Goal: Complete application form

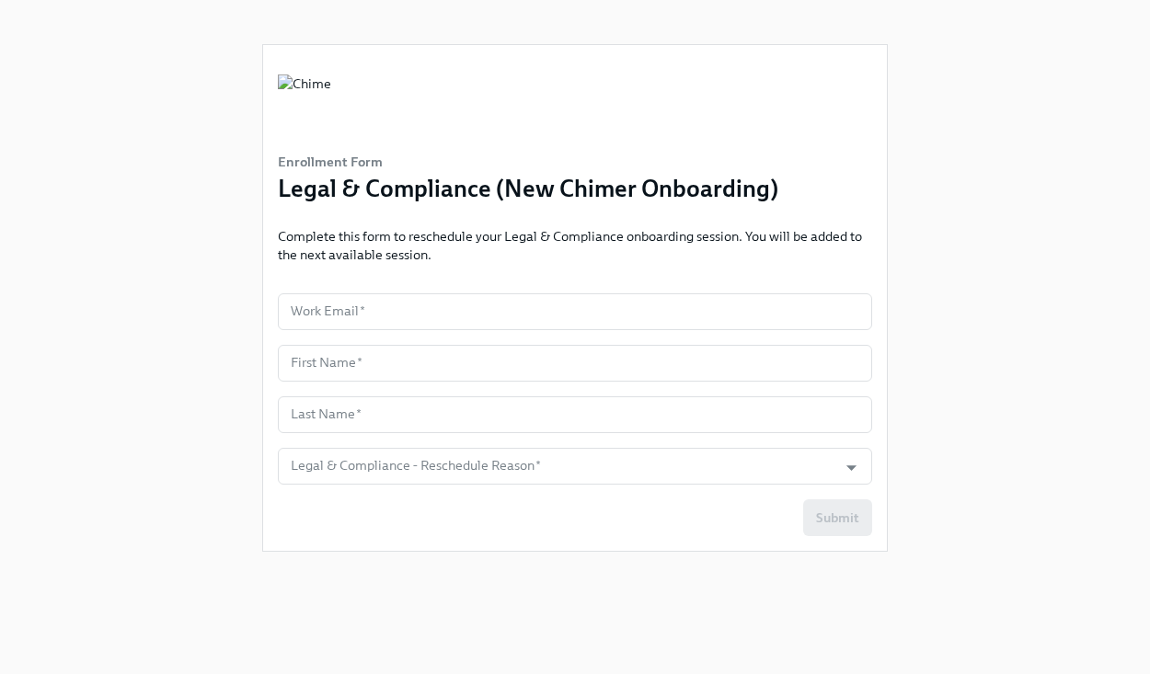
click at [407, 334] on form "Work Email   * Work Email * First Name   * First Name * Last Name   * Last Name…" at bounding box center [575, 414] width 594 height 243
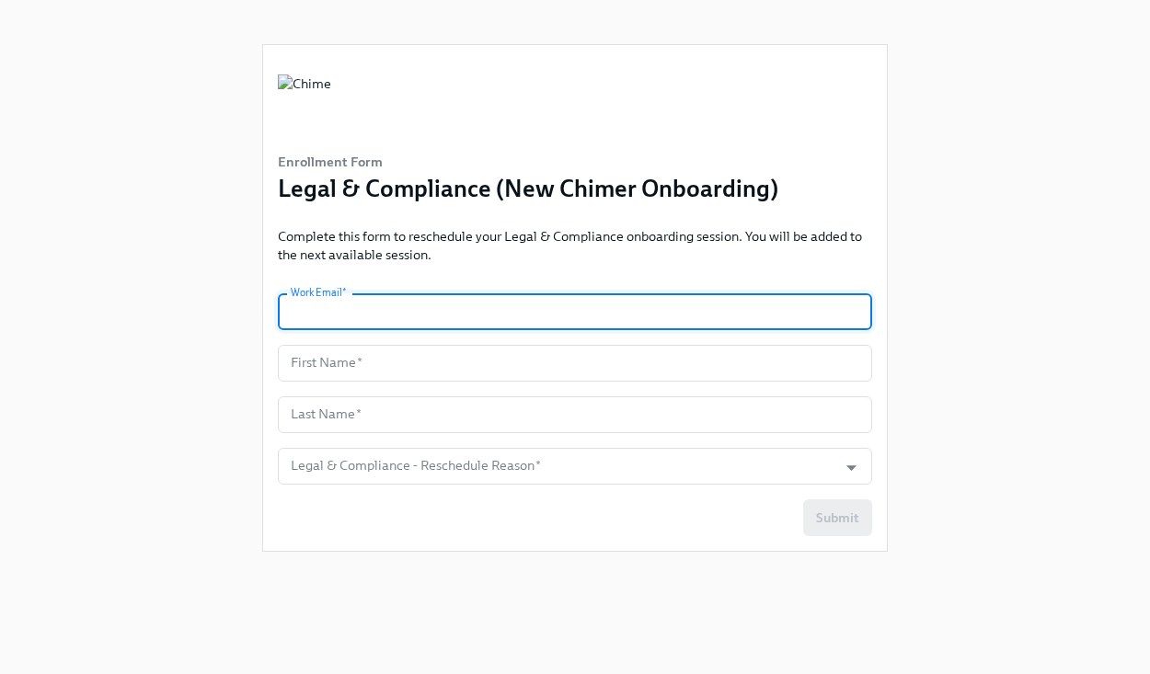
click at [407, 318] on input "text" at bounding box center [575, 311] width 594 height 37
click at [412, 315] on input "text" at bounding box center [575, 311] width 594 height 37
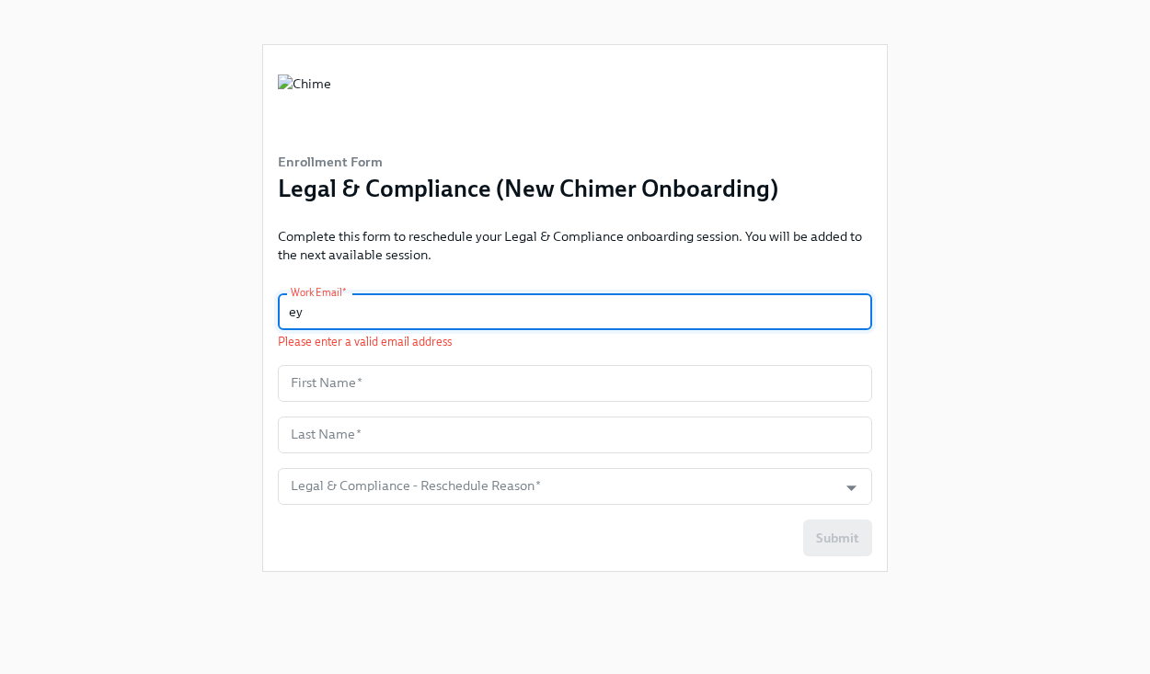
type input "e"
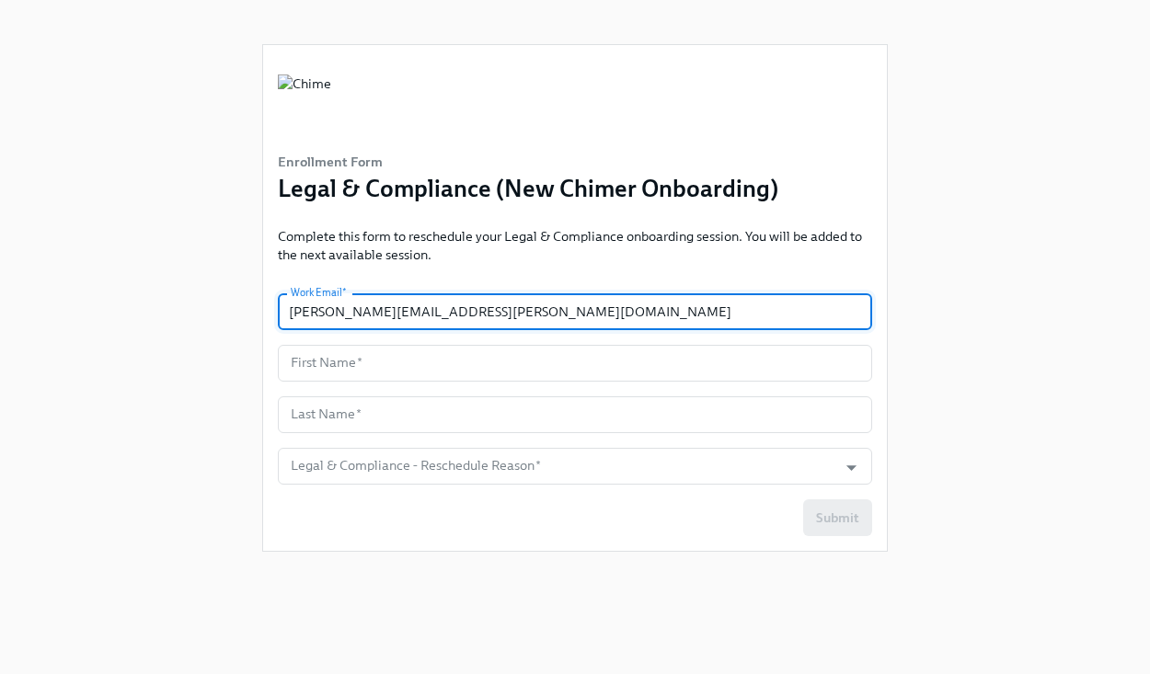
type input "[PERSON_NAME][EMAIL_ADDRESS][PERSON_NAME][DOMAIN_NAME]"
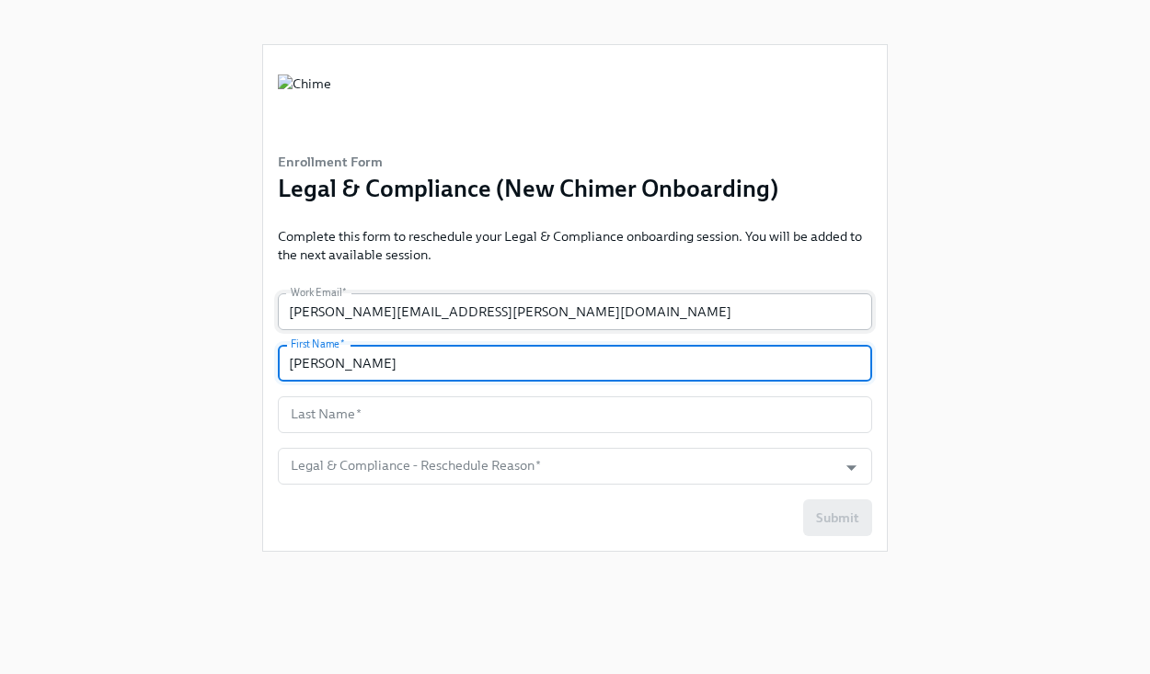
type input "[PERSON_NAME]"
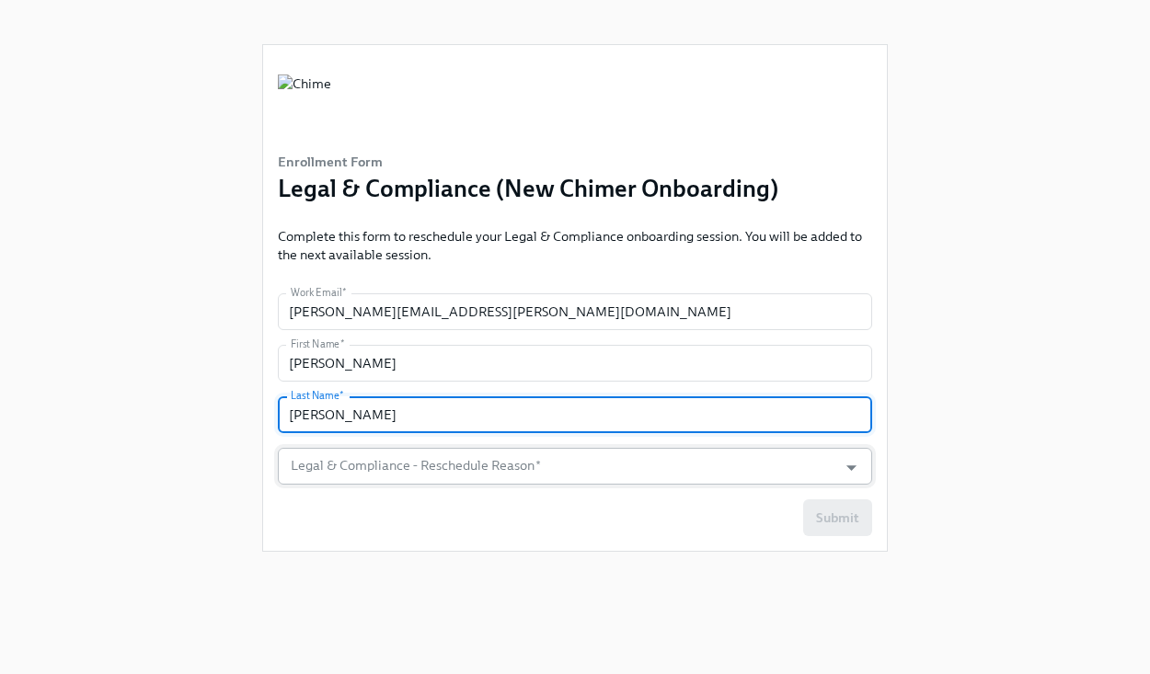
type input "[PERSON_NAME]"
click at [425, 468] on input "Legal & Compliance - Reschedule Reason   *" at bounding box center [557, 466] width 541 height 37
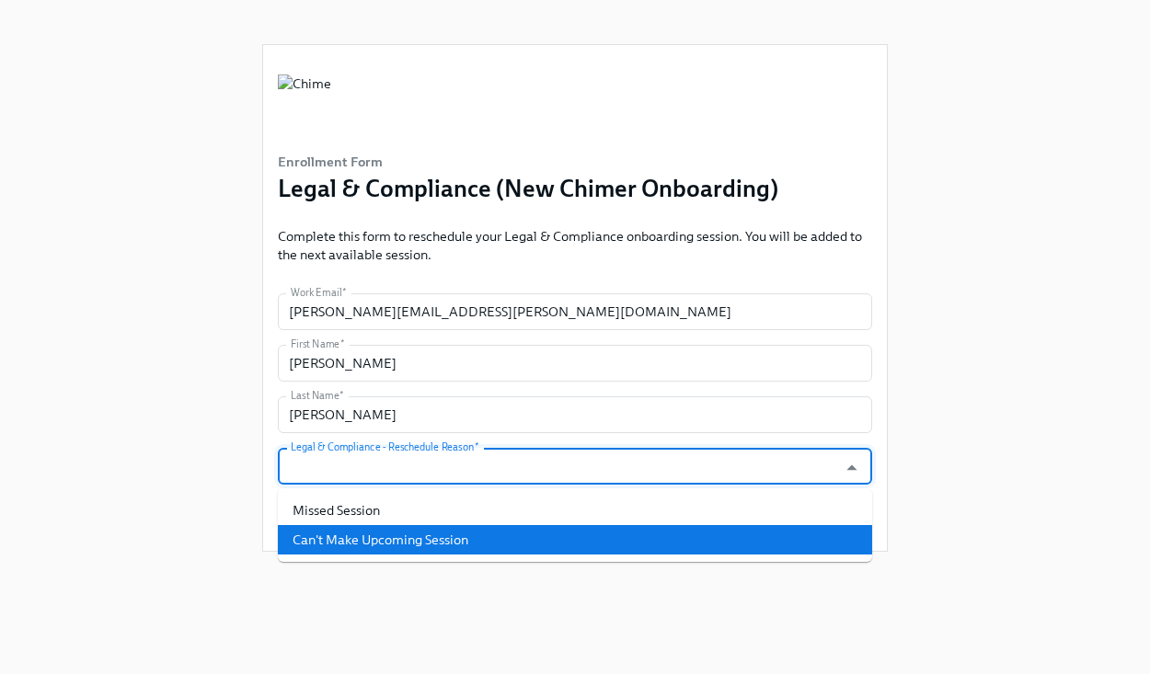
click at [418, 535] on li "Can't Make Upcoming Session" at bounding box center [575, 539] width 594 height 29
type input "Can't Make Upcoming Session"
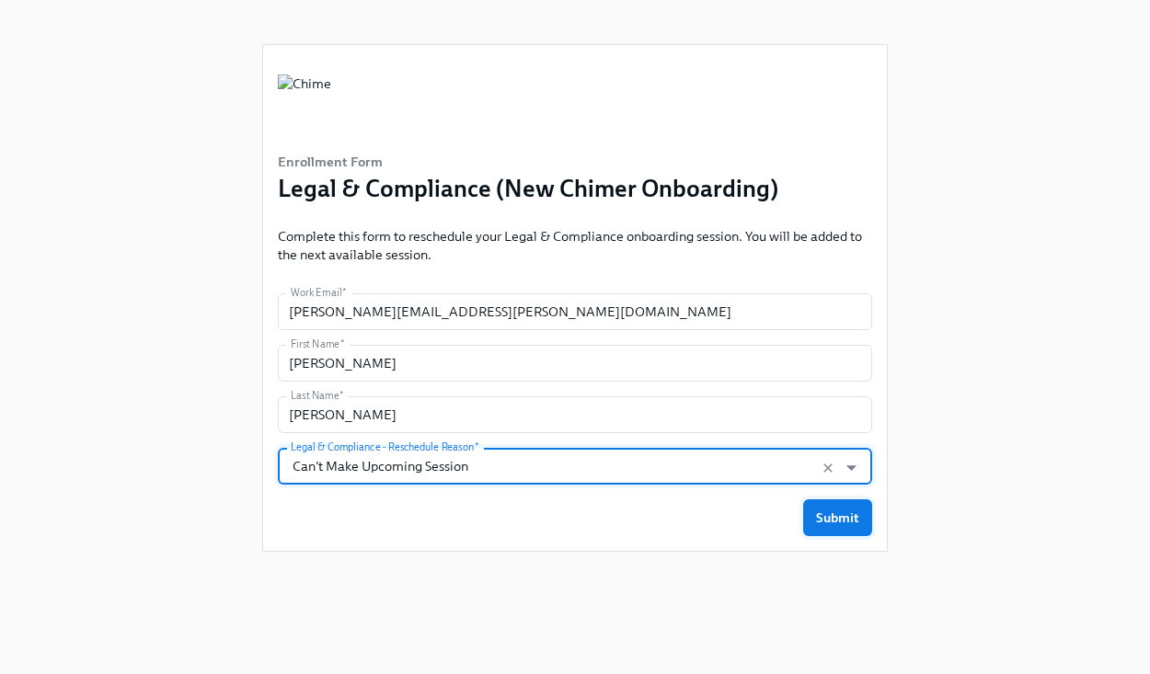
click at [835, 515] on span "Submit" at bounding box center [837, 518] width 43 height 18
